Goal: Task Accomplishment & Management: Use online tool/utility

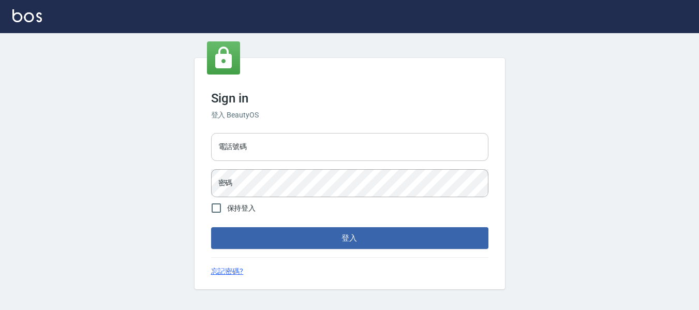
drag, startPoint x: 260, startPoint y: 137, endPoint x: 290, endPoint y: 232, distance: 99.3
click at [260, 138] on input "電話號碼" at bounding box center [349, 147] width 277 height 28
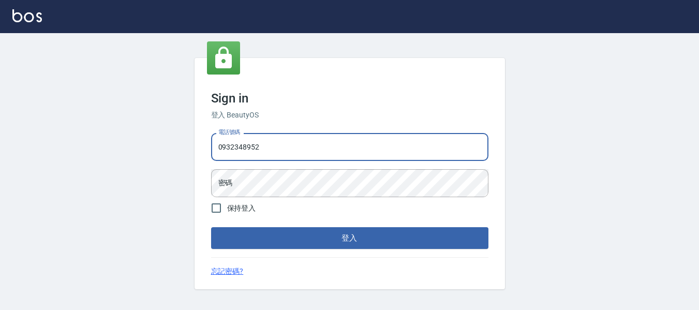
click at [304, 144] on input "0932348952" at bounding box center [349, 147] width 277 height 28
type input "0"
click at [312, 145] on input "電話號碼" at bounding box center [349, 147] width 277 height 28
type input "82951313"
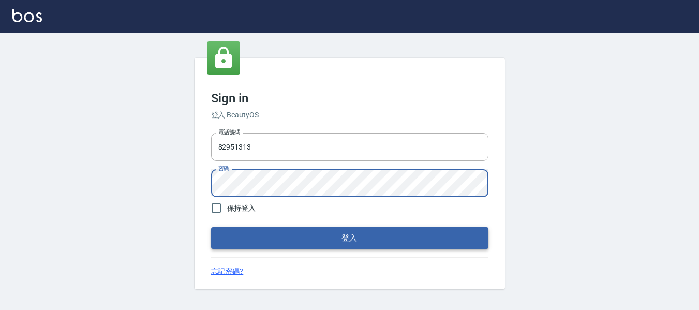
click at [368, 240] on button "登入" at bounding box center [349, 238] width 277 height 22
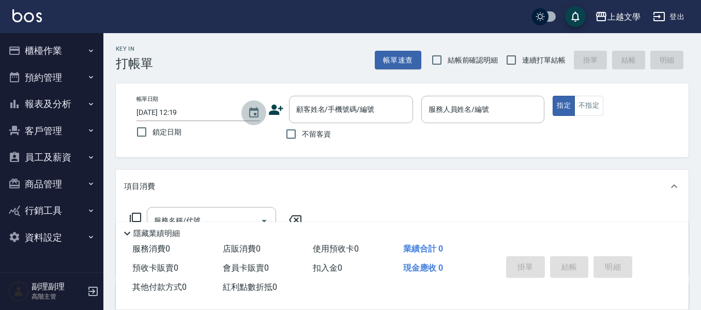
click at [258, 117] on icon "Choose date, selected date is 2025-09-05" at bounding box center [253, 112] width 9 height 10
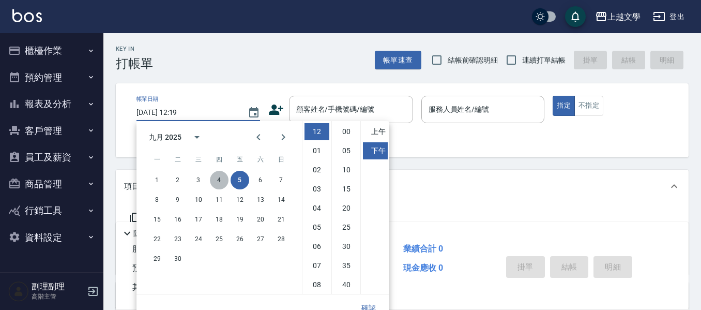
click at [222, 180] on button "4" at bounding box center [219, 180] width 19 height 19
click at [314, 228] on li "05" at bounding box center [317, 227] width 25 height 17
type input "[DATE] 17:19"
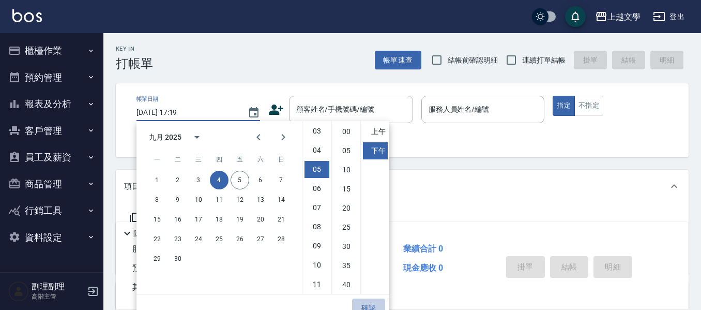
click at [369, 306] on button "確認" at bounding box center [368, 307] width 33 height 19
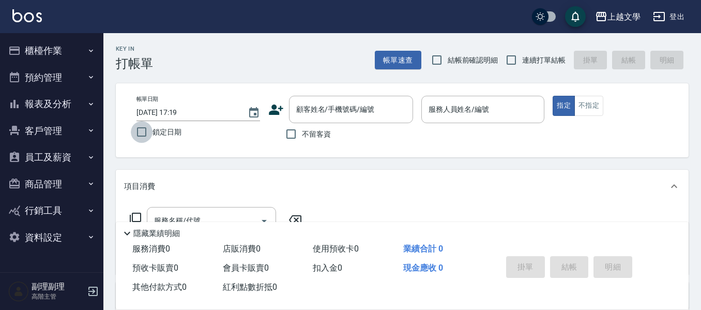
click at [144, 129] on input "鎖定日期" at bounding box center [142, 132] width 22 height 22
checkbox input "true"
click at [507, 61] on input "連續打單結帳" at bounding box center [512, 60] width 22 height 22
checkbox input "true"
click at [289, 136] on input "不留客資" at bounding box center [291, 134] width 22 height 22
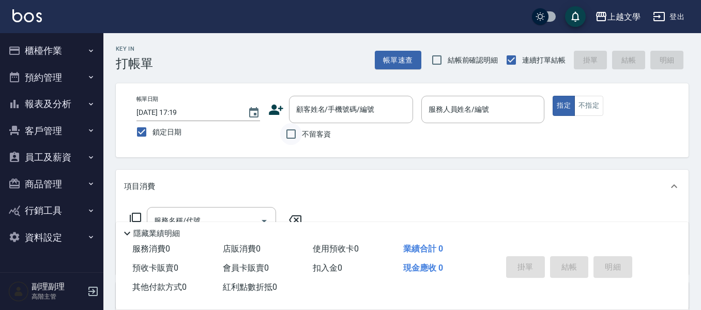
checkbox input "true"
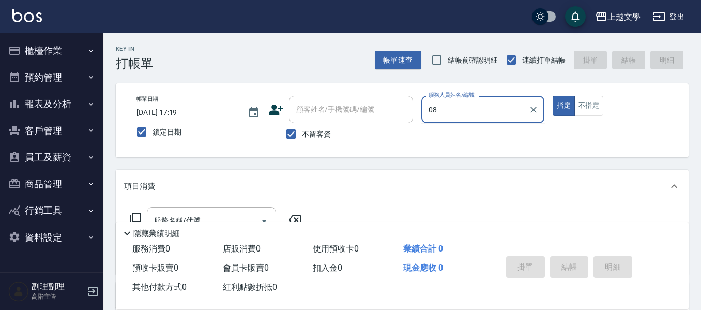
type input "淑娟-08"
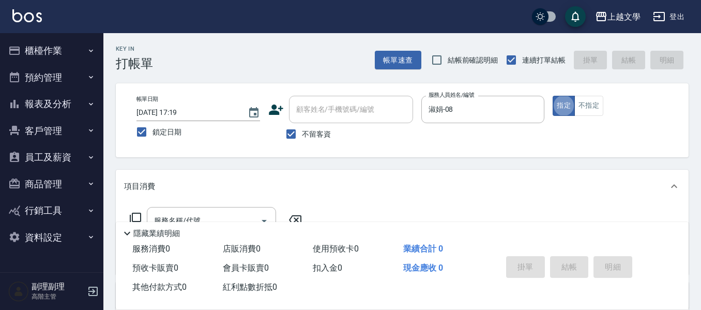
type button "true"
click at [581, 114] on button "不指定" at bounding box center [589, 106] width 29 height 20
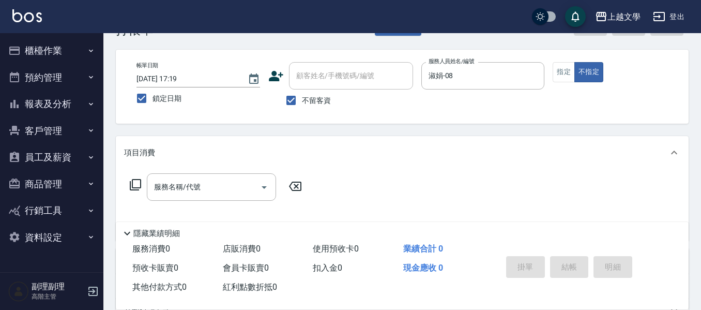
scroll to position [52, 0]
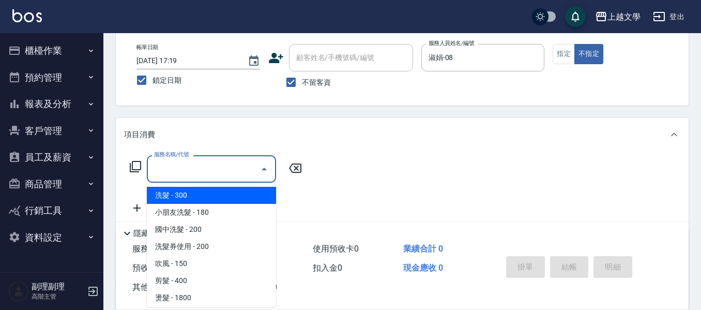
click at [210, 172] on input "服務名稱/代號" at bounding box center [204, 169] width 104 height 18
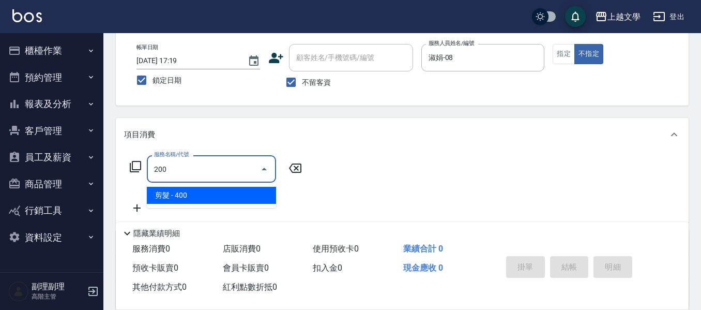
click at [217, 193] on span "剪髮 - 400" at bounding box center [211, 195] width 129 height 17
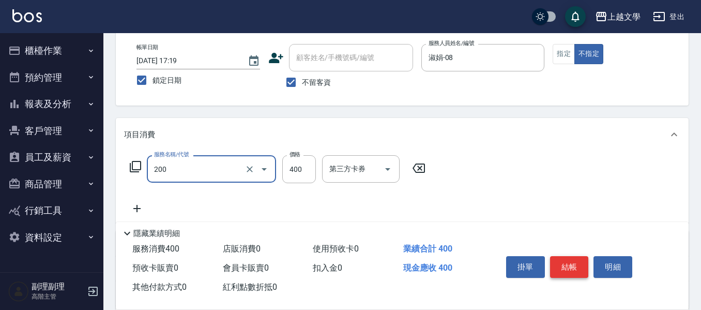
type input "剪髮(200)"
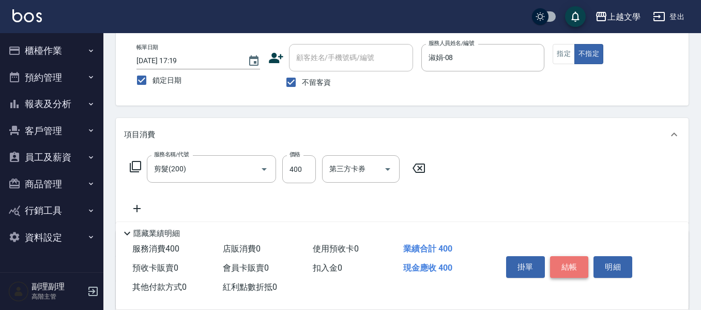
click at [577, 262] on button "結帳" at bounding box center [569, 267] width 39 height 22
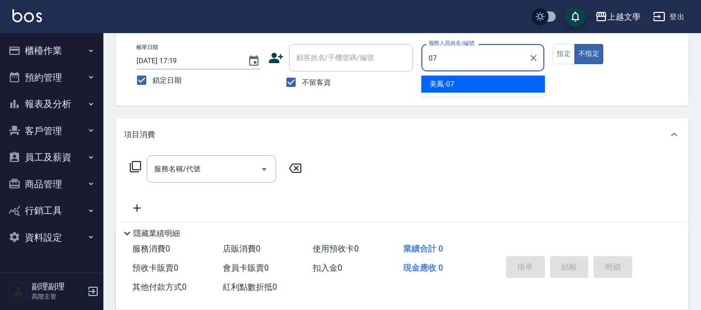
type input "美鳳-07"
type button "false"
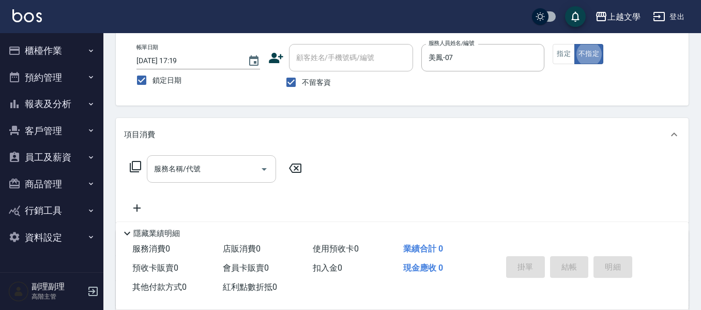
drag, startPoint x: 212, startPoint y: 149, endPoint x: 206, endPoint y: 161, distance: 13.7
click at [208, 157] on div "項目消費 服務名稱/代號 服務名稱/代號" at bounding box center [402, 170] width 573 height 104
click at [208, 159] on div "服務名稱/代號" at bounding box center [211, 168] width 129 height 27
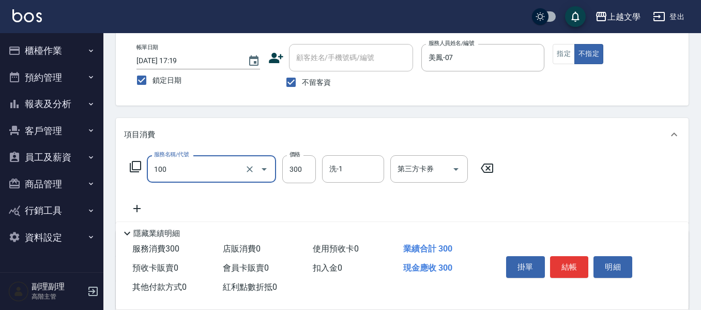
type input "洗髮(100)"
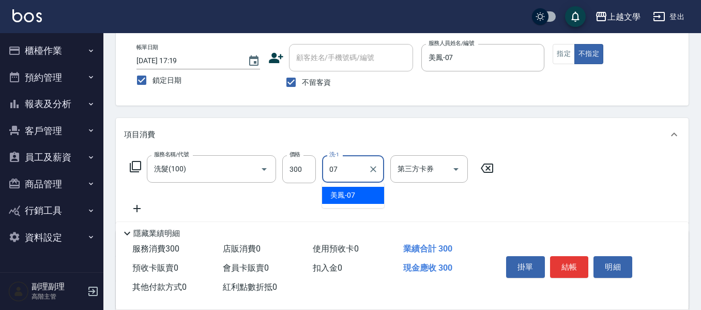
type input "美鳳-07"
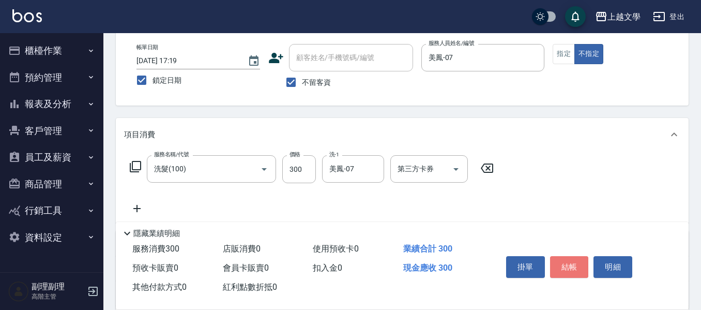
click at [568, 258] on button "結帳" at bounding box center [569, 267] width 39 height 22
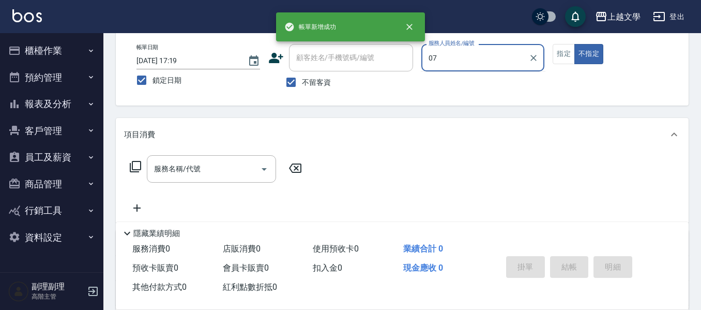
type input "美鳳-07"
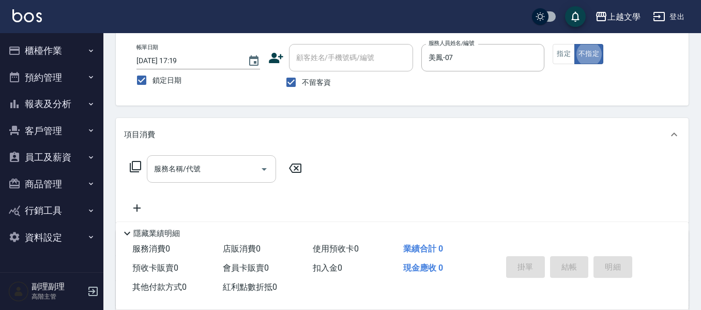
click at [185, 177] on input "服務名稱/代號" at bounding box center [204, 169] width 104 height 18
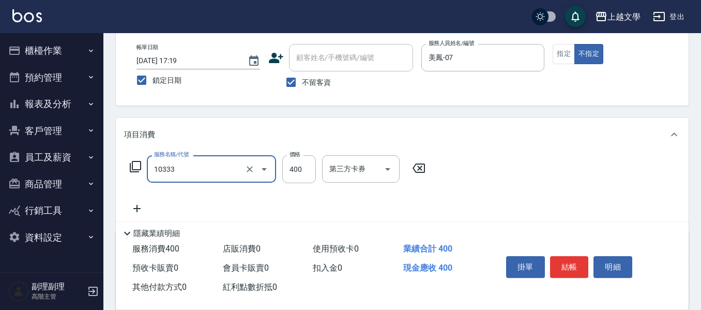
type input "舒暢洗髮(10333)"
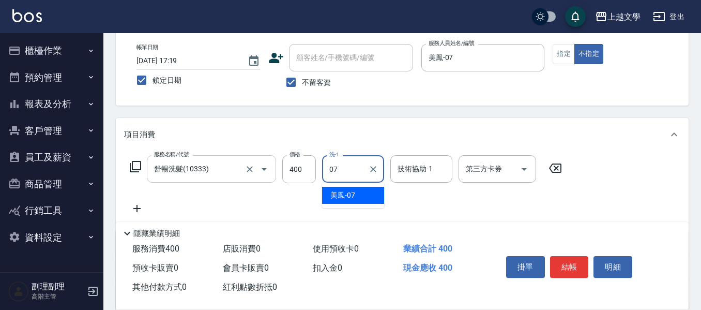
type input "美鳳-07"
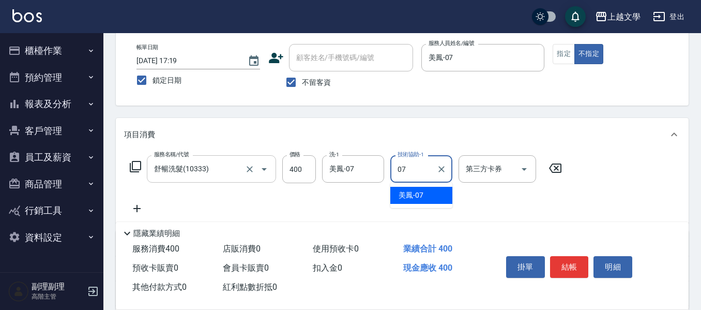
type input "美鳳-07"
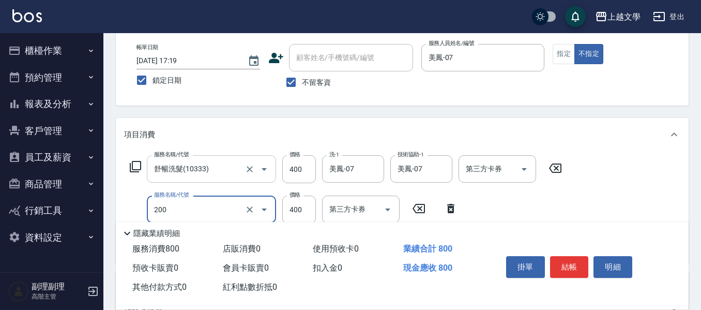
type input "剪髮(200)"
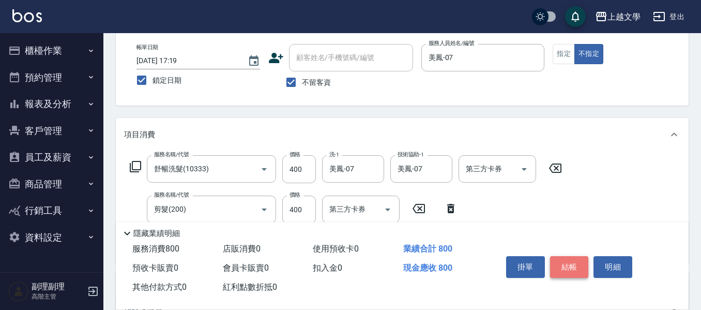
click at [561, 264] on button "結帳" at bounding box center [569, 267] width 39 height 22
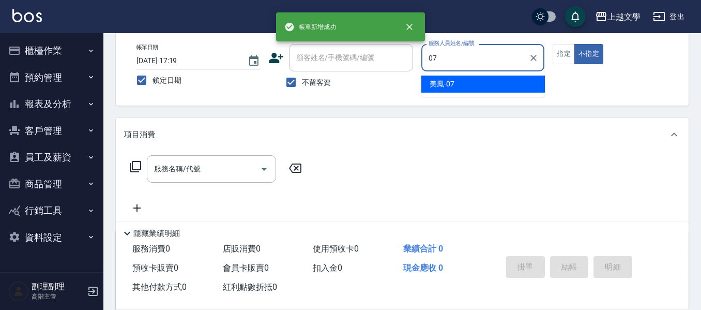
type input "美鳳-07"
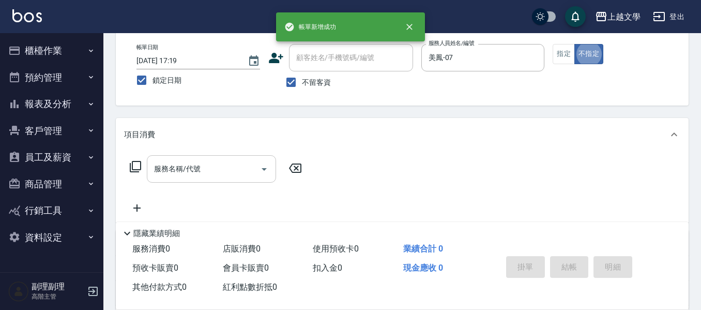
click at [238, 180] on div "服務名稱/代號" at bounding box center [211, 168] width 129 height 27
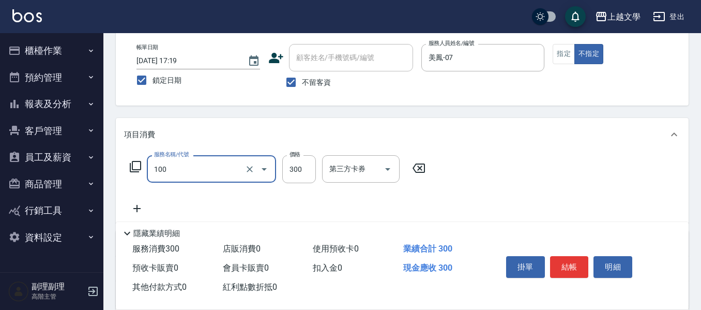
type input "洗髮(100)"
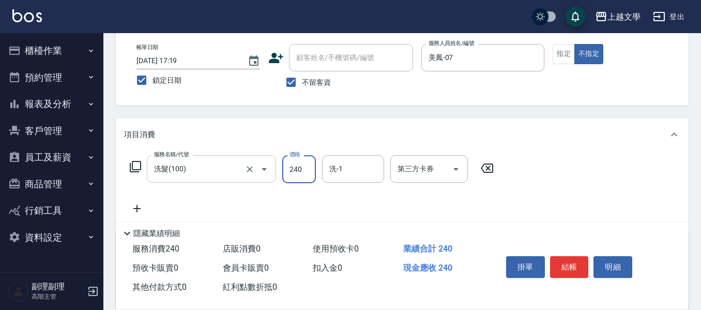
type input "240"
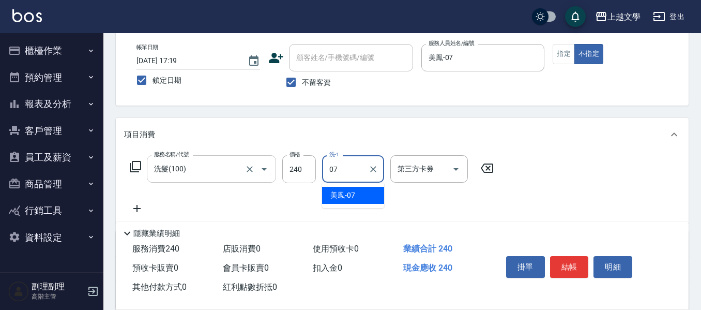
type input "美鳳-07"
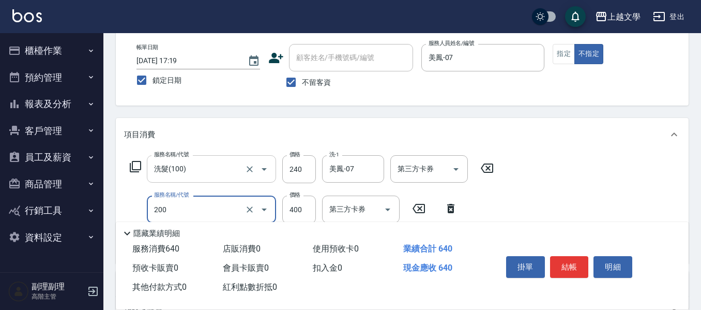
type input "剪髮(200)"
click at [303, 208] on input "400" at bounding box center [299, 210] width 34 height 28
type input "300"
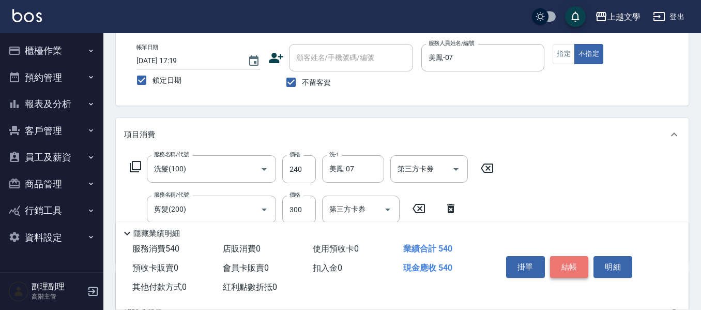
click at [559, 264] on button "結帳" at bounding box center [569, 267] width 39 height 22
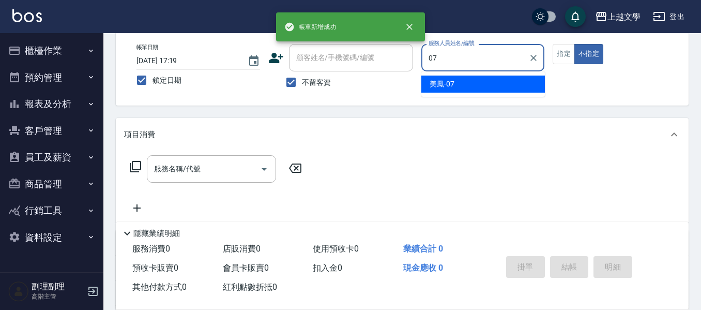
type input "美鳳-07"
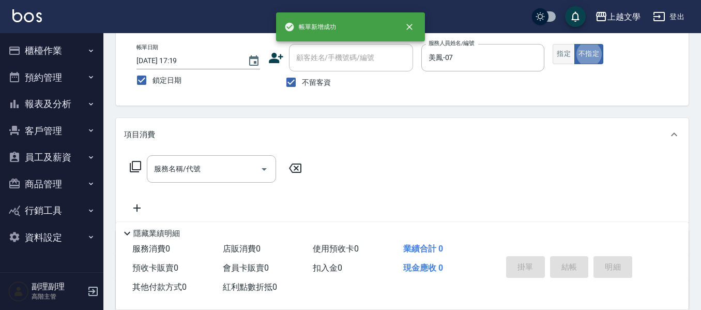
click at [563, 51] on button "指定" at bounding box center [564, 54] width 22 height 20
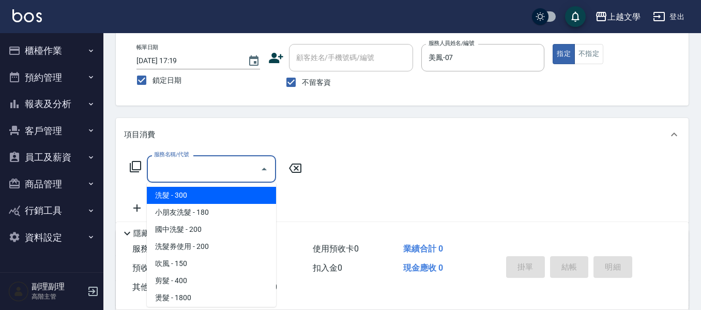
click at [165, 167] on input "服務名稱/代號" at bounding box center [204, 169] width 104 height 18
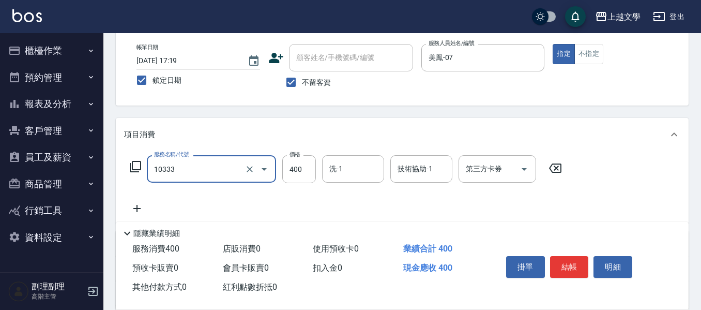
type input "舒暢洗髮(10333)"
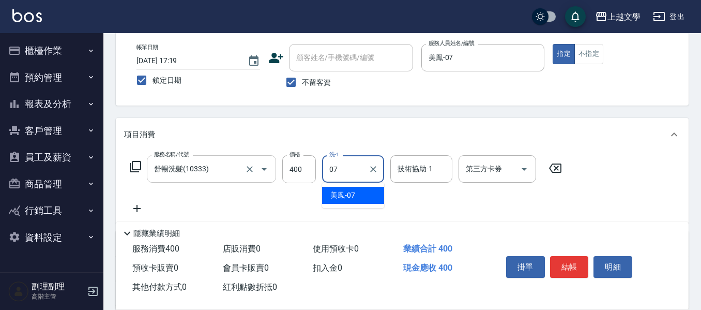
type input "美鳳-07"
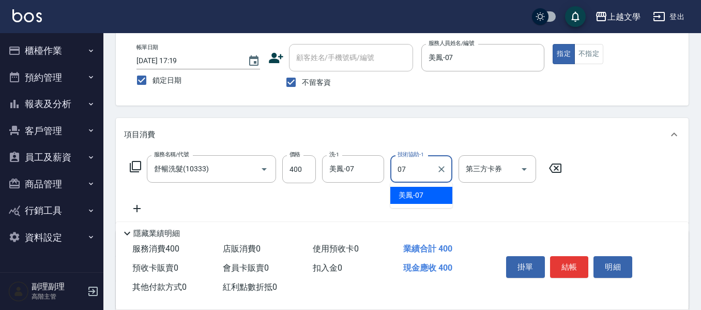
click at [419, 200] on span "美鳳 -07" at bounding box center [411, 195] width 25 height 11
type input "美鳳-07"
click at [565, 269] on button "結帳" at bounding box center [569, 267] width 39 height 22
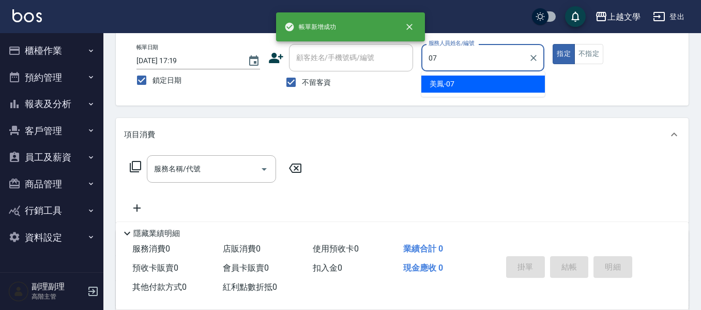
type input "美鳳-07"
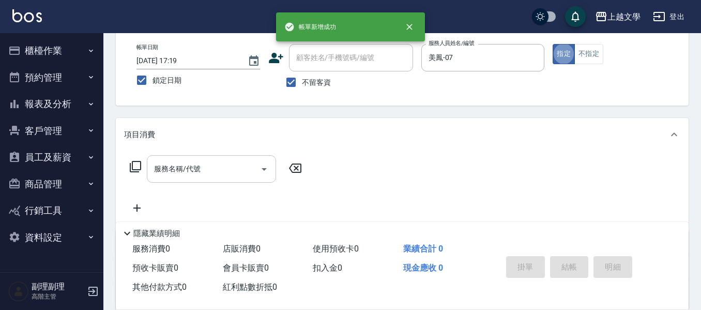
click at [154, 171] on input "服務名稱/代號" at bounding box center [204, 169] width 104 height 18
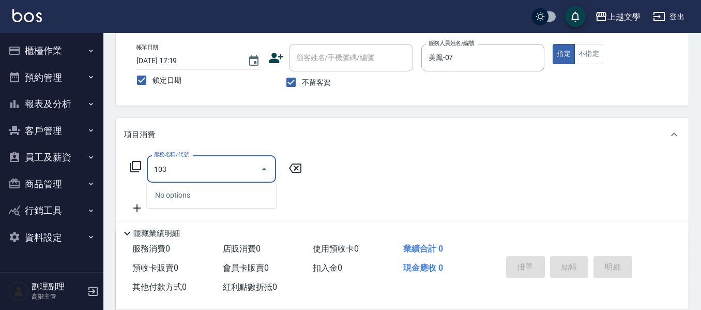
type input "1033"
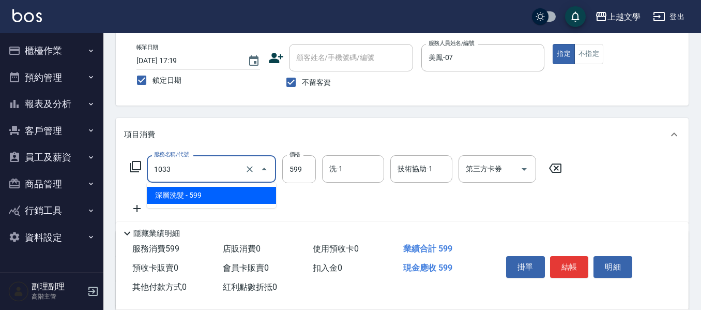
click at [195, 171] on input "1033" at bounding box center [197, 169] width 91 height 18
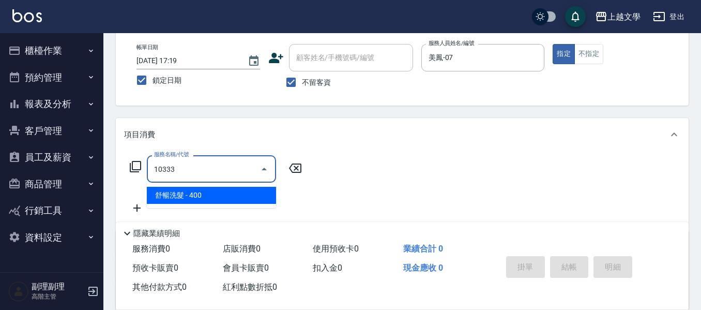
type input "舒暢洗髮(10333)"
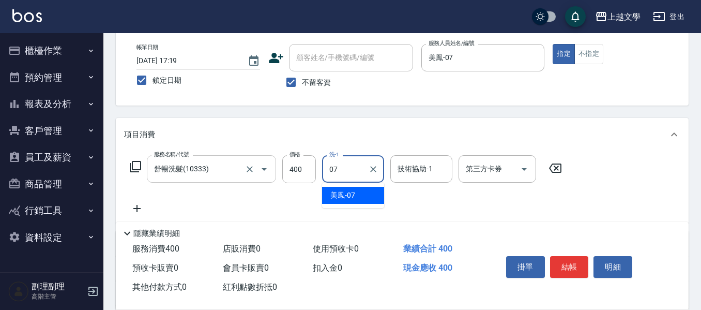
type input "美鳳-07"
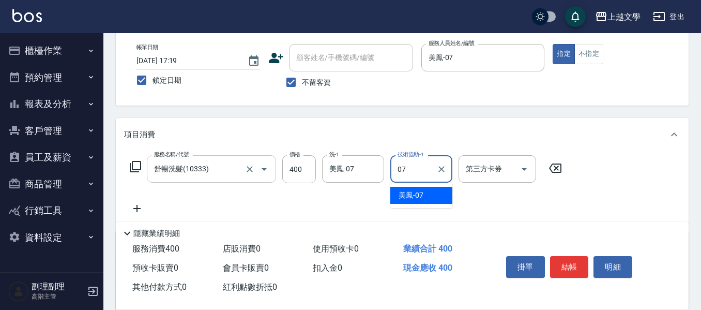
type input "美鳳-07"
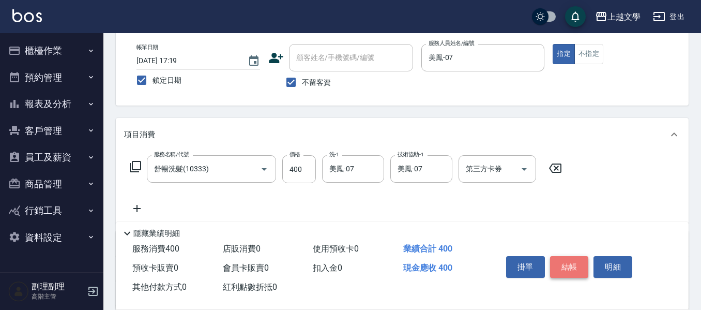
click at [558, 257] on button "結帳" at bounding box center [569, 267] width 39 height 22
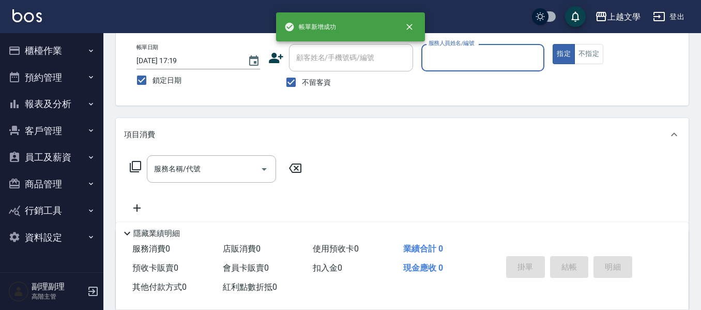
click at [44, 51] on button "櫃檯作業" at bounding box center [51, 50] width 95 height 27
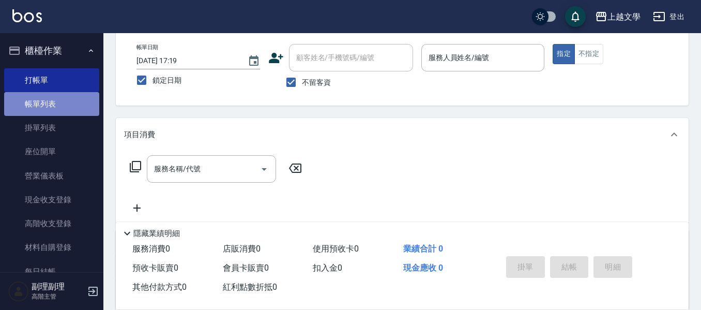
click at [59, 98] on link "帳單列表" at bounding box center [51, 104] width 95 height 24
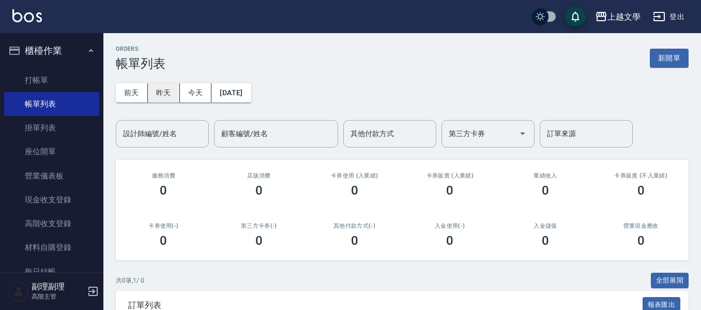
click at [169, 91] on button "昨天" at bounding box center [164, 92] width 32 height 19
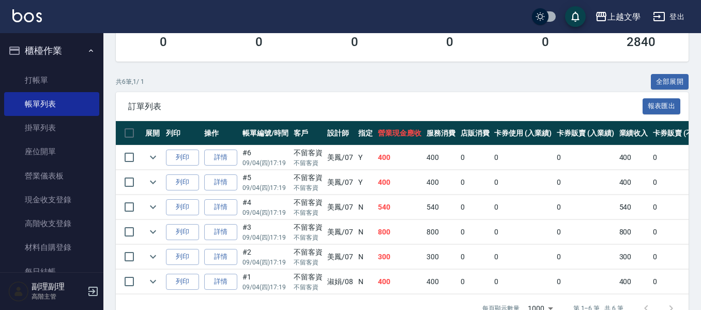
scroll to position [207, 0]
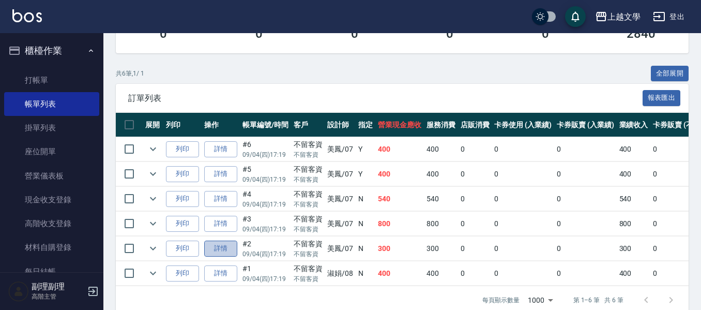
click at [227, 251] on link "詳情" at bounding box center [220, 249] width 33 height 16
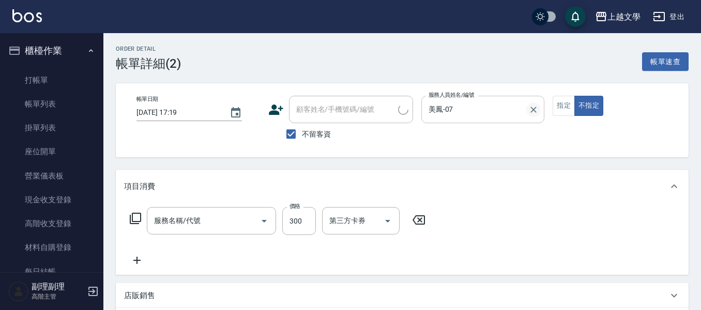
type input "[DATE] 17:19"
checkbox input "true"
type input "美鳳-07"
type input "洗髮(100)"
click at [554, 103] on div "帳單日期 [DATE] 17:19 顧客姓名/手機號碼/編號 顧客姓名/手機號碼/編號 不留客資 服務人員姓名/編號 美鳳-07 服務人員姓名/編號 指定 不…" at bounding box center [402, 120] width 548 height 49
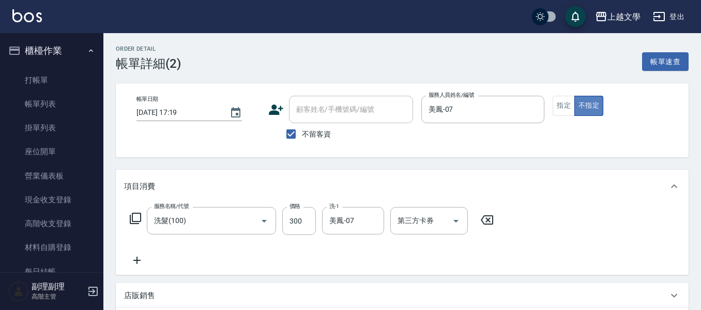
click at [587, 101] on button "不指定" at bounding box center [589, 106] width 29 height 20
click at [573, 102] on button "指定" at bounding box center [564, 106] width 22 height 20
click at [564, 105] on button "指定" at bounding box center [564, 106] width 22 height 20
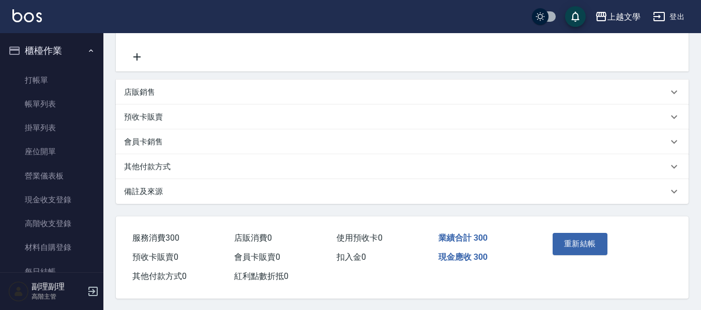
scroll to position [207, 0]
click at [572, 245] on button "重新結帳" at bounding box center [580, 243] width 55 height 22
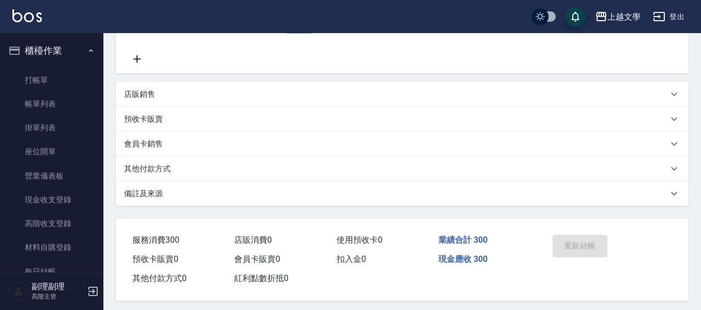
scroll to position [0, 0]
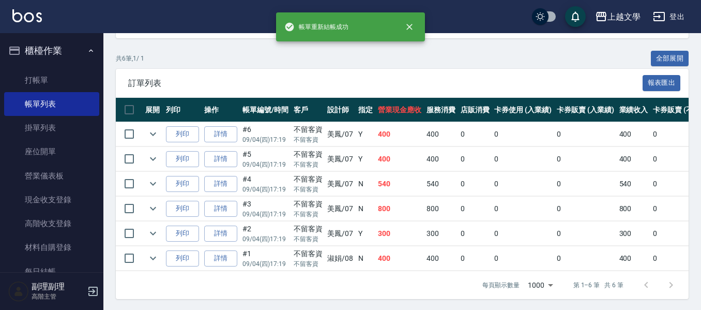
scroll to position [231, 0]
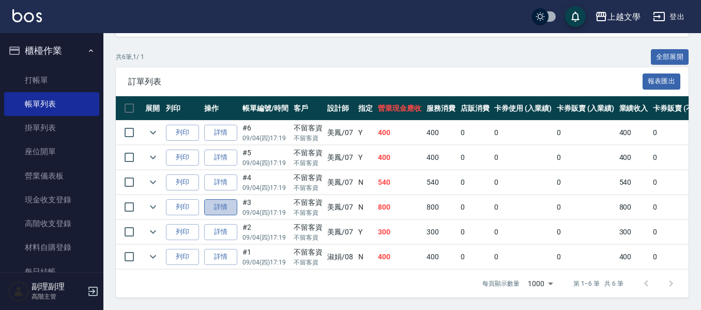
click at [218, 199] on link "詳情" at bounding box center [220, 207] width 33 height 16
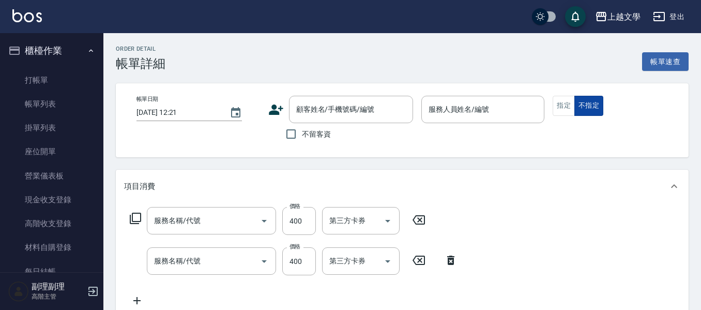
type input "[DATE] 17:19"
checkbox input "true"
type input "美鳳-07"
type input "剪髮(200)"
type input "舒暢洗髮(10333)"
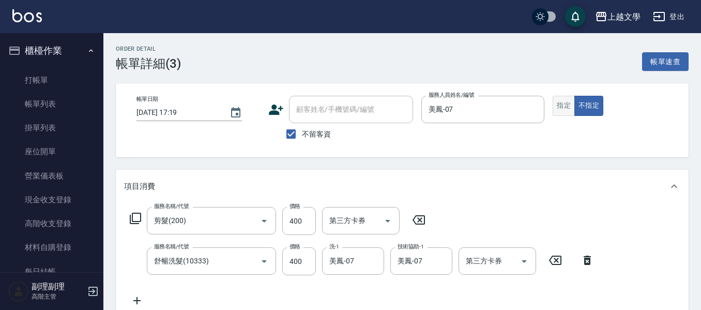
click at [564, 101] on button "指定" at bounding box center [564, 106] width 22 height 20
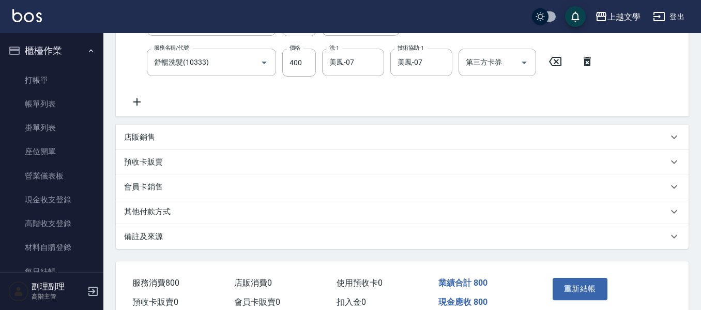
scroll to position [207, 0]
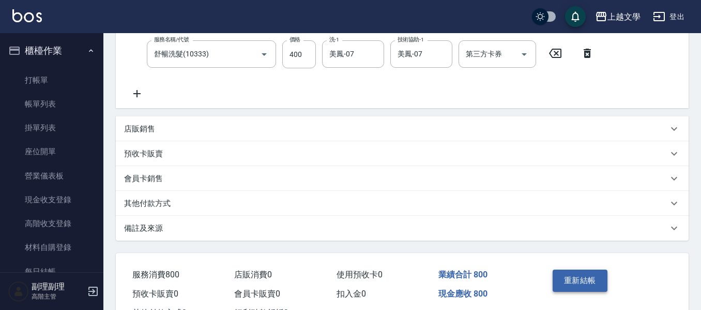
click at [588, 274] on button "重新結帳" at bounding box center [580, 281] width 55 height 22
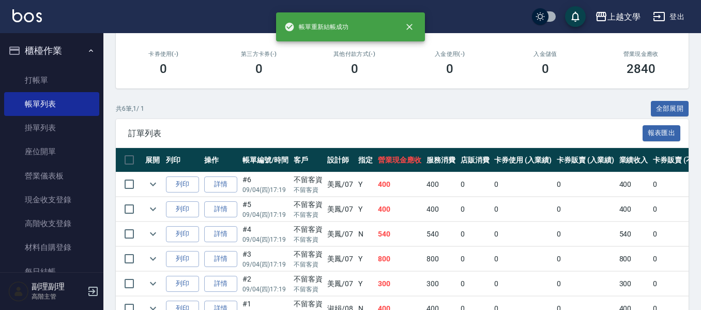
scroll to position [231, 0]
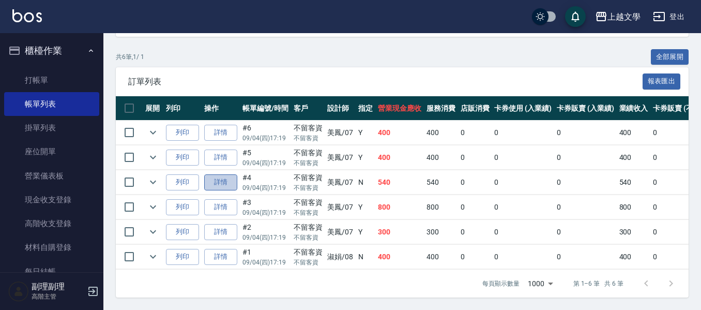
click at [227, 175] on link "詳情" at bounding box center [220, 182] width 33 height 16
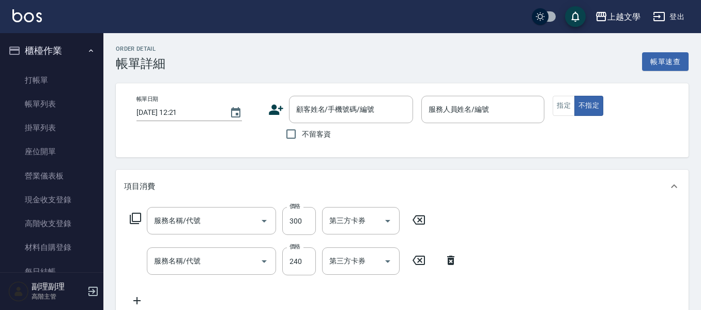
type input "[DATE] 17:19"
checkbox input "true"
type input "美鳳-07"
type input "剪髮(200)"
type input "洗髮(100)"
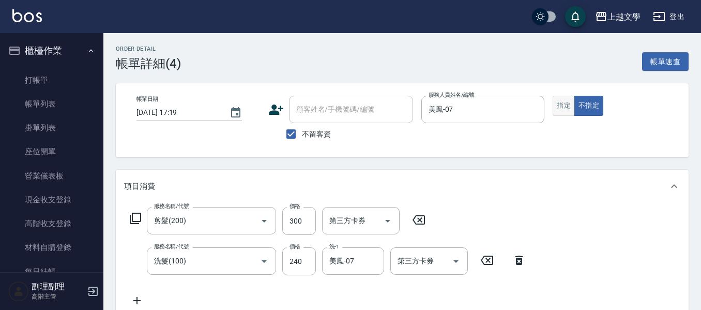
click at [560, 96] on div "帳單日期 [DATE] 17:19 顧客姓名/手機號碼/編號 顧客姓名/手機號碼/編號 不留客資 服務人員姓名/編號 美鳳-07 服務人員姓名/編號 指定 不…" at bounding box center [402, 120] width 573 height 74
click at [560, 101] on button "指定" at bounding box center [564, 106] width 22 height 20
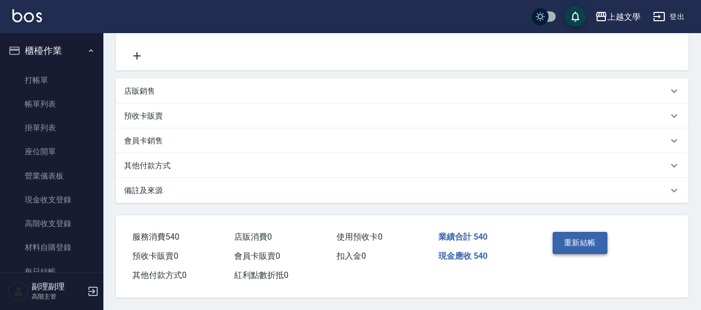
click at [585, 236] on button "重新結帳" at bounding box center [580, 243] width 55 height 22
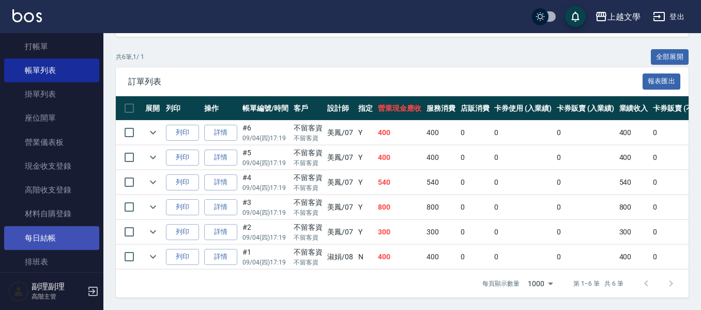
scroll to position [52, 0]
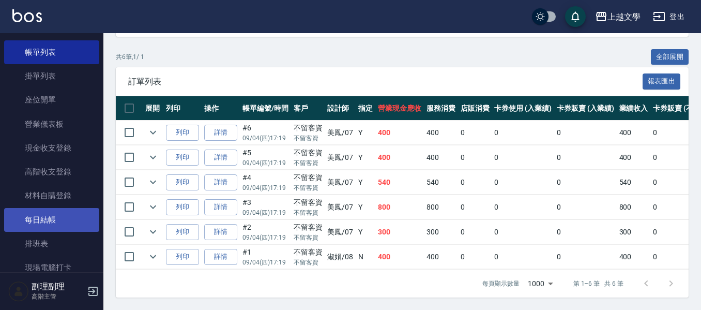
click at [59, 214] on link "每日結帳" at bounding box center [51, 220] width 95 height 24
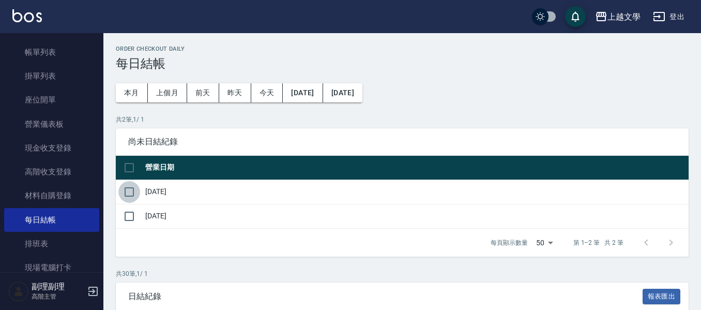
click at [127, 191] on input "checkbox" at bounding box center [129, 192] width 22 height 22
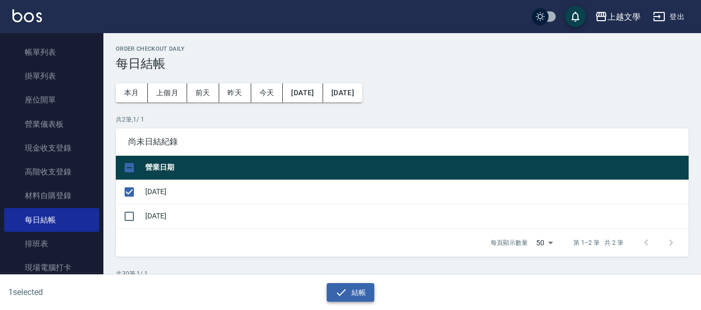
click at [349, 286] on button "結帳" at bounding box center [351, 292] width 48 height 19
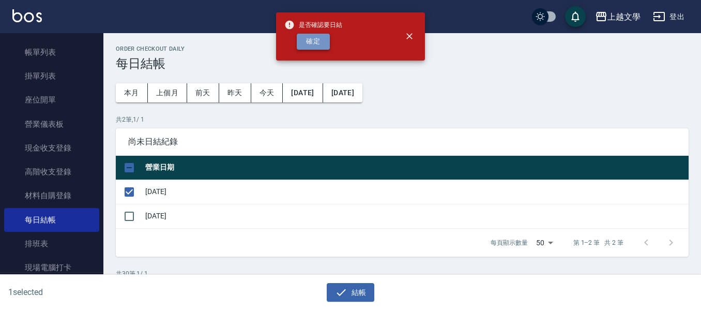
click at [324, 41] on button "確定" at bounding box center [313, 42] width 33 height 16
checkbox input "false"
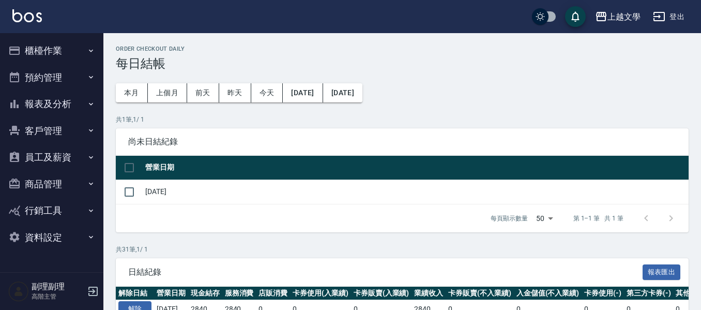
click at [57, 99] on button "報表及分析" at bounding box center [51, 104] width 95 height 27
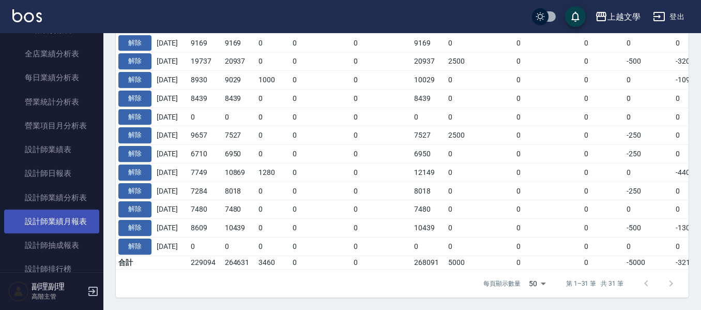
scroll to position [310, 0]
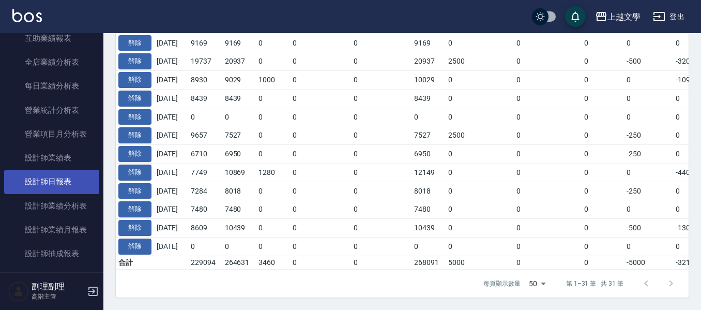
click at [93, 177] on link "設計師日報表" at bounding box center [51, 182] width 95 height 24
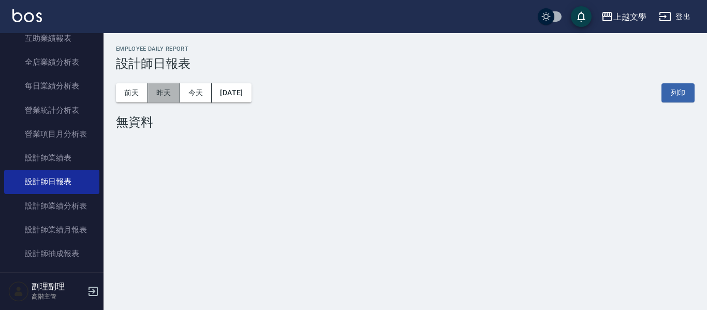
click at [157, 101] on button "昨天" at bounding box center [164, 92] width 32 height 19
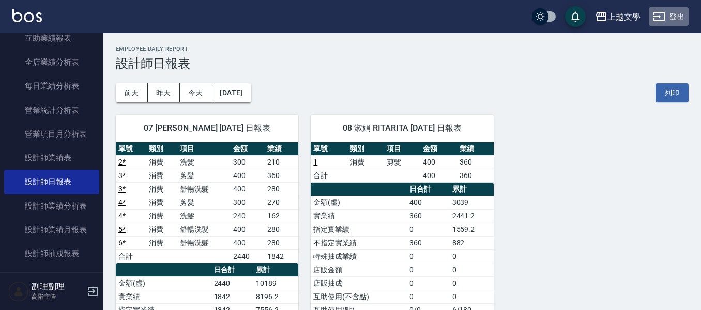
click at [675, 14] on button "登出" at bounding box center [669, 16] width 40 height 19
